Goal: Navigation & Orientation: Find specific page/section

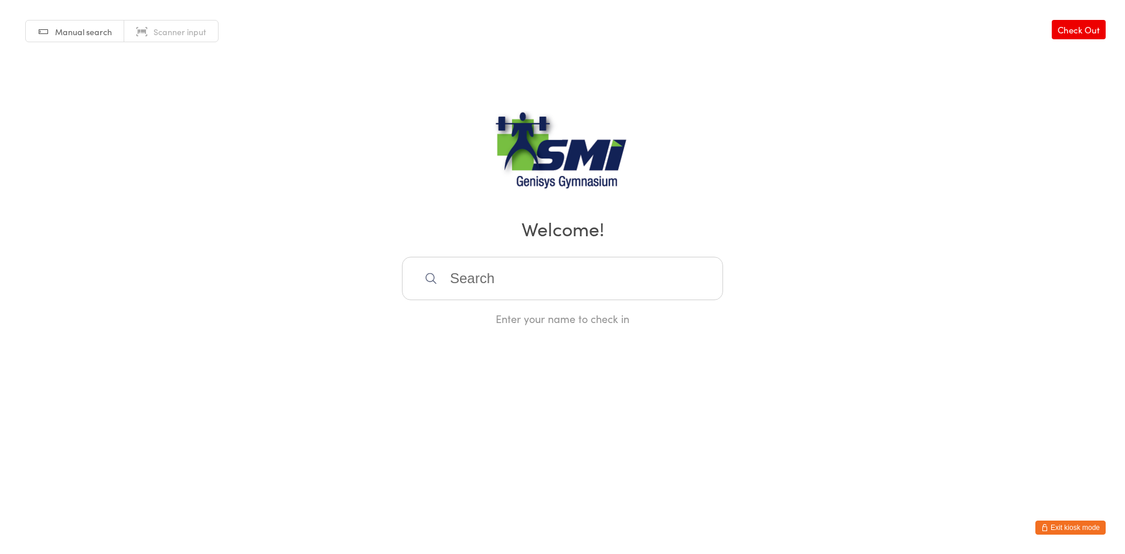
click at [1055, 525] on button "Exit kiosk mode" at bounding box center [1070, 527] width 70 height 14
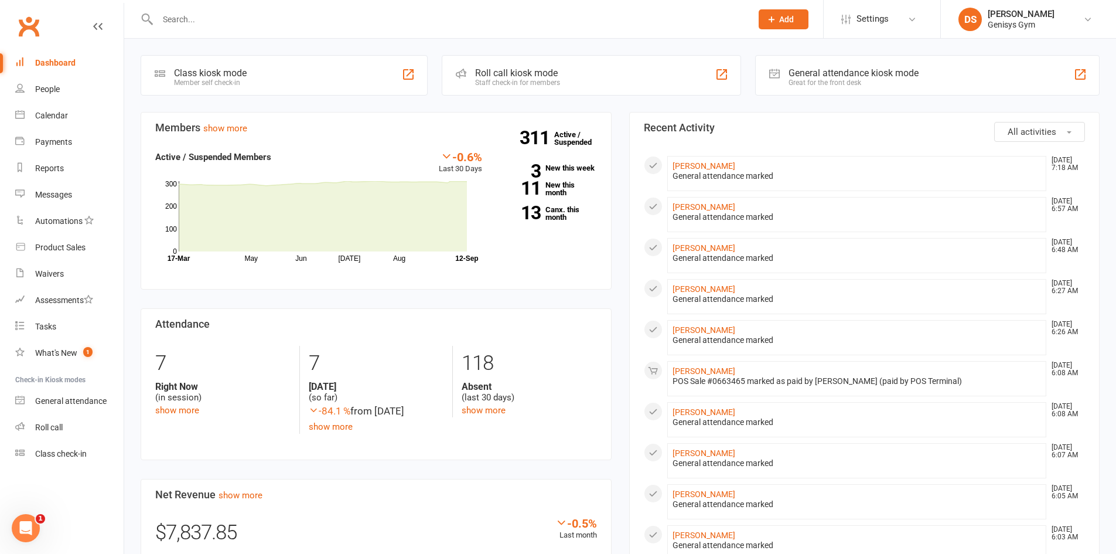
scroll to position [59, 0]
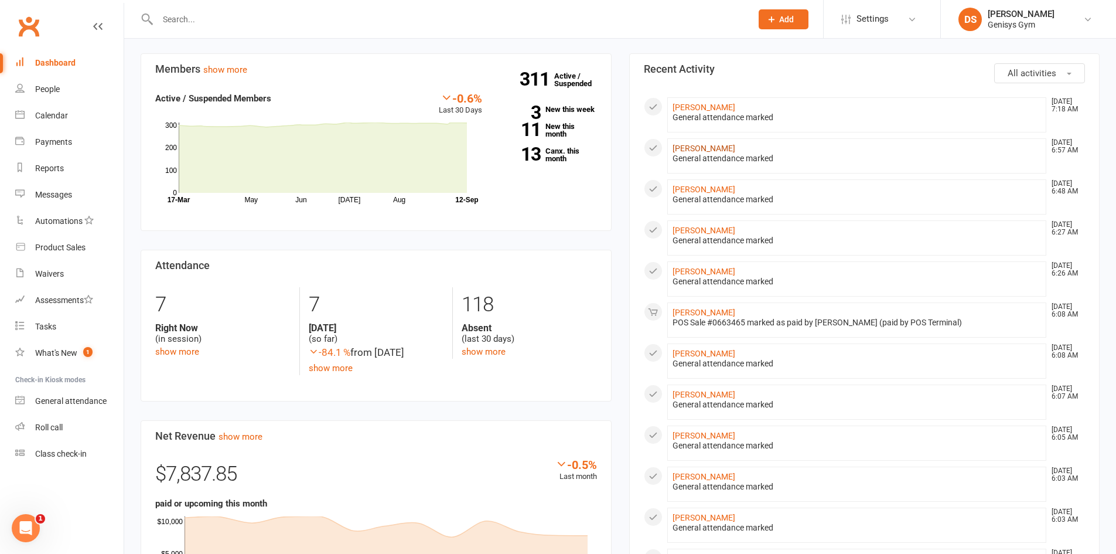
click at [711, 145] on link "[PERSON_NAME]" at bounding box center [704, 148] width 63 height 9
